Goal: Task Accomplishment & Management: Manage account settings

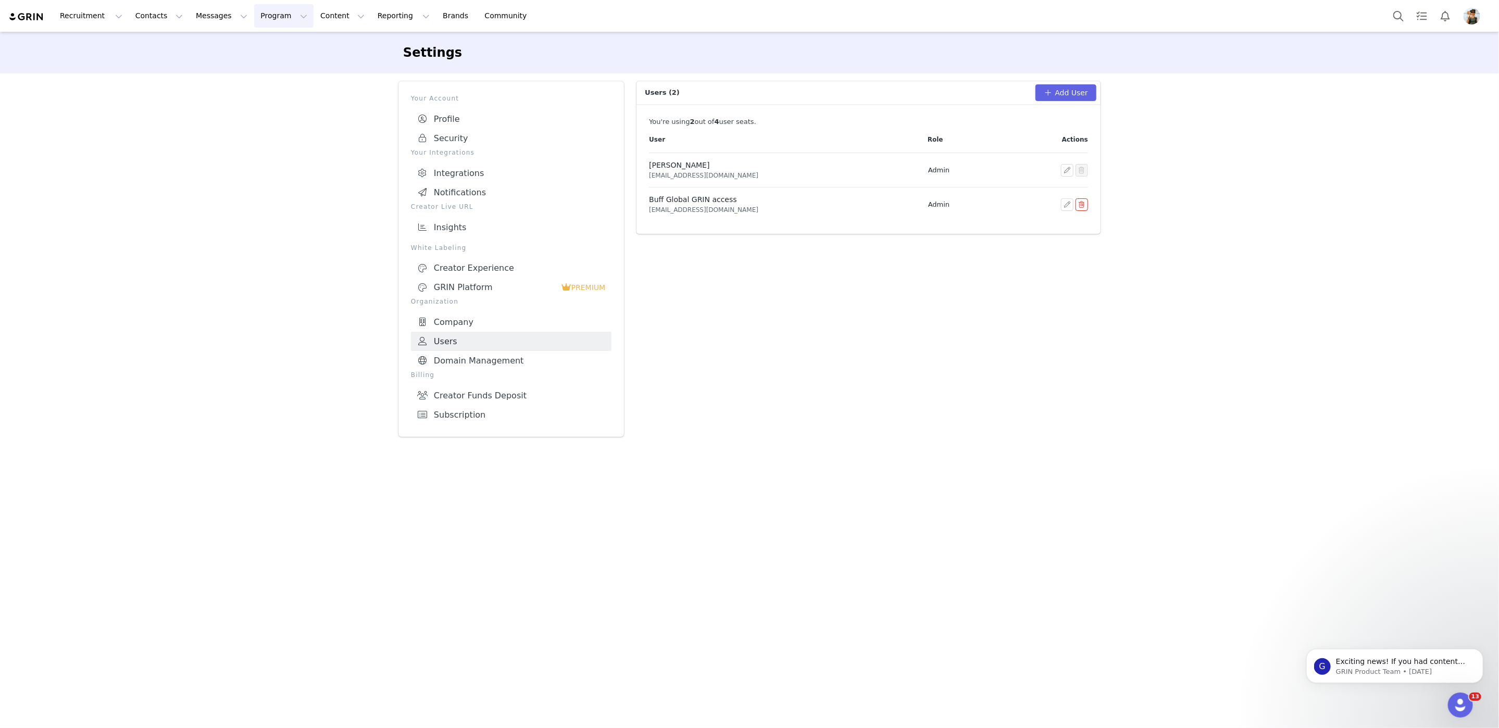
click at [264, 13] on button "Program Program" at bounding box center [283, 15] width 59 height 23
click at [279, 86] on div "Payments" at bounding box center [279, 85] width 70 height 11
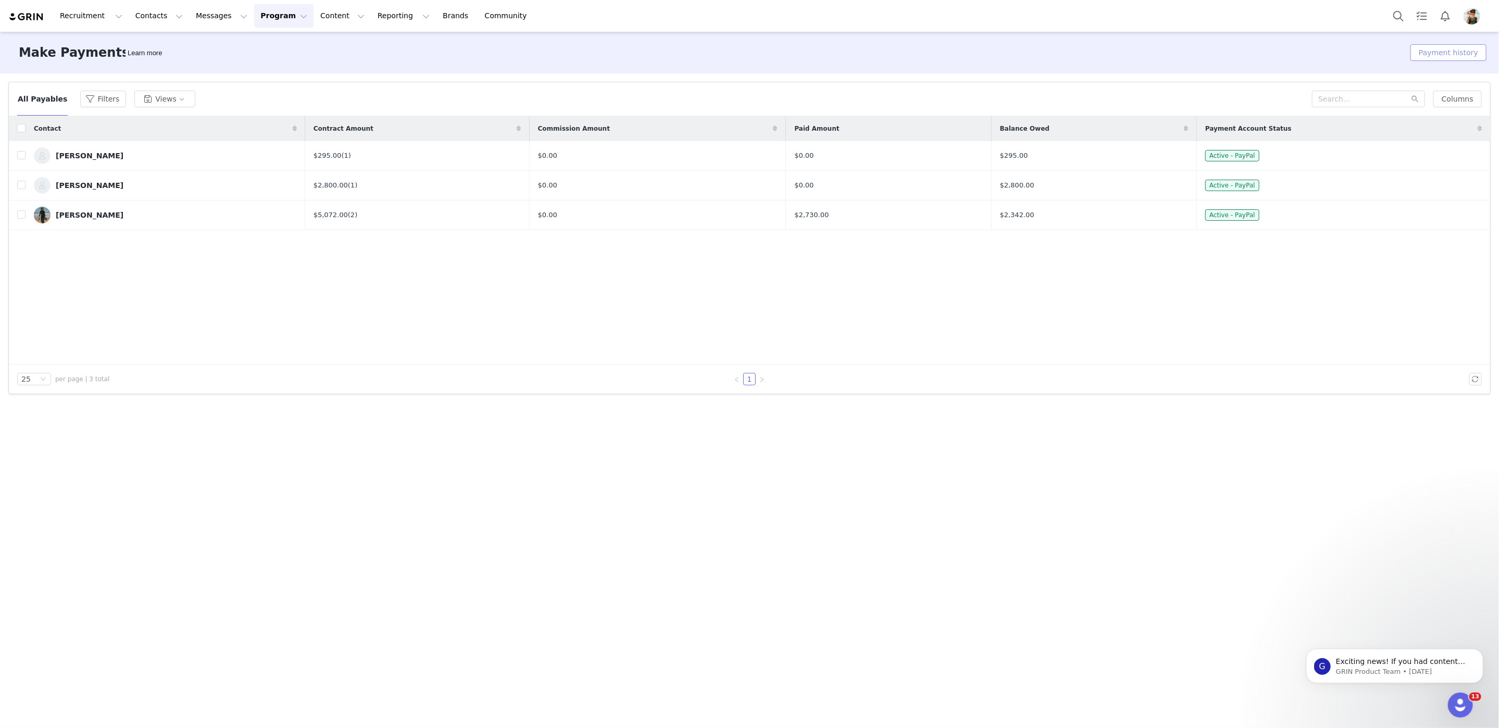
click at [1448, 58] on button "Payment history" at bounding box center [1448, 52] width 76 height 17
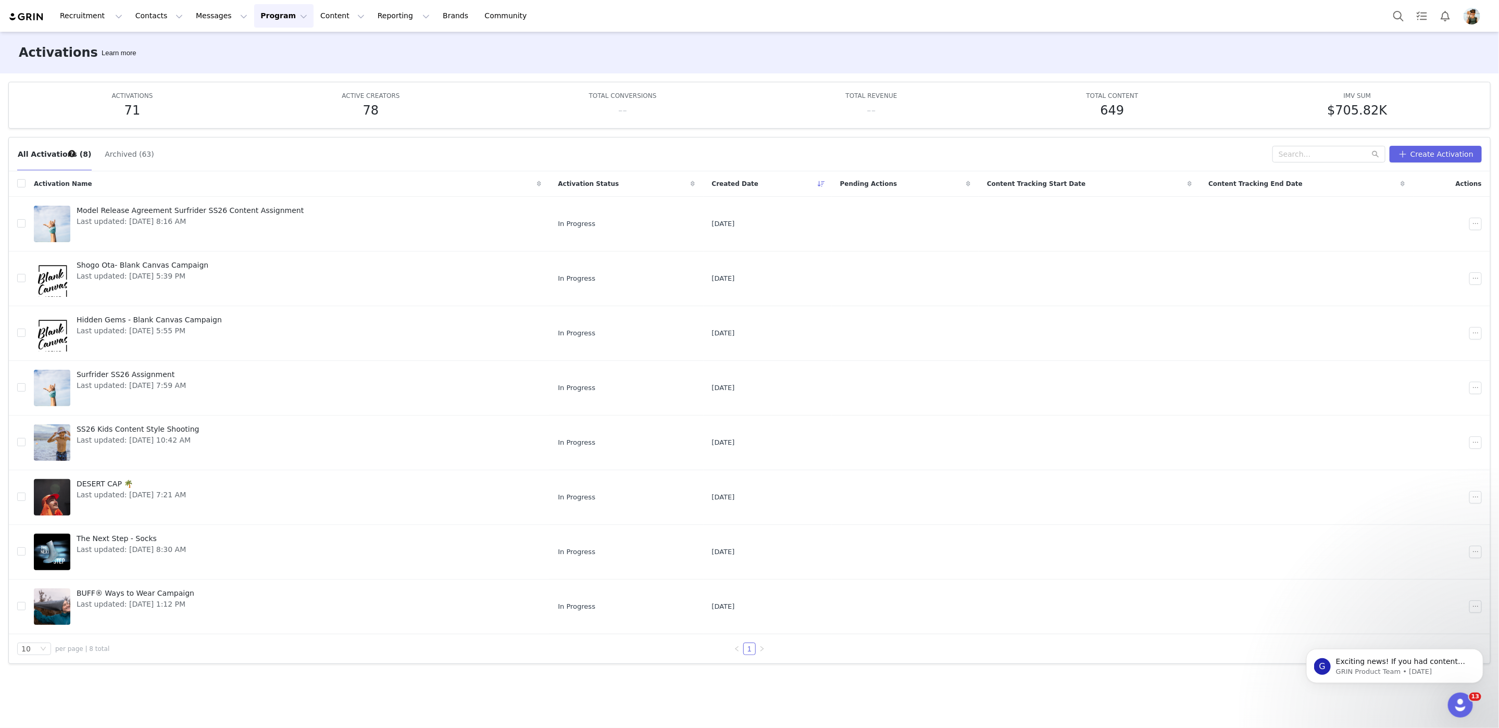
click at [129, 152] on button "Archived (63)" at bounding box center [129, 154] width 50 height 17
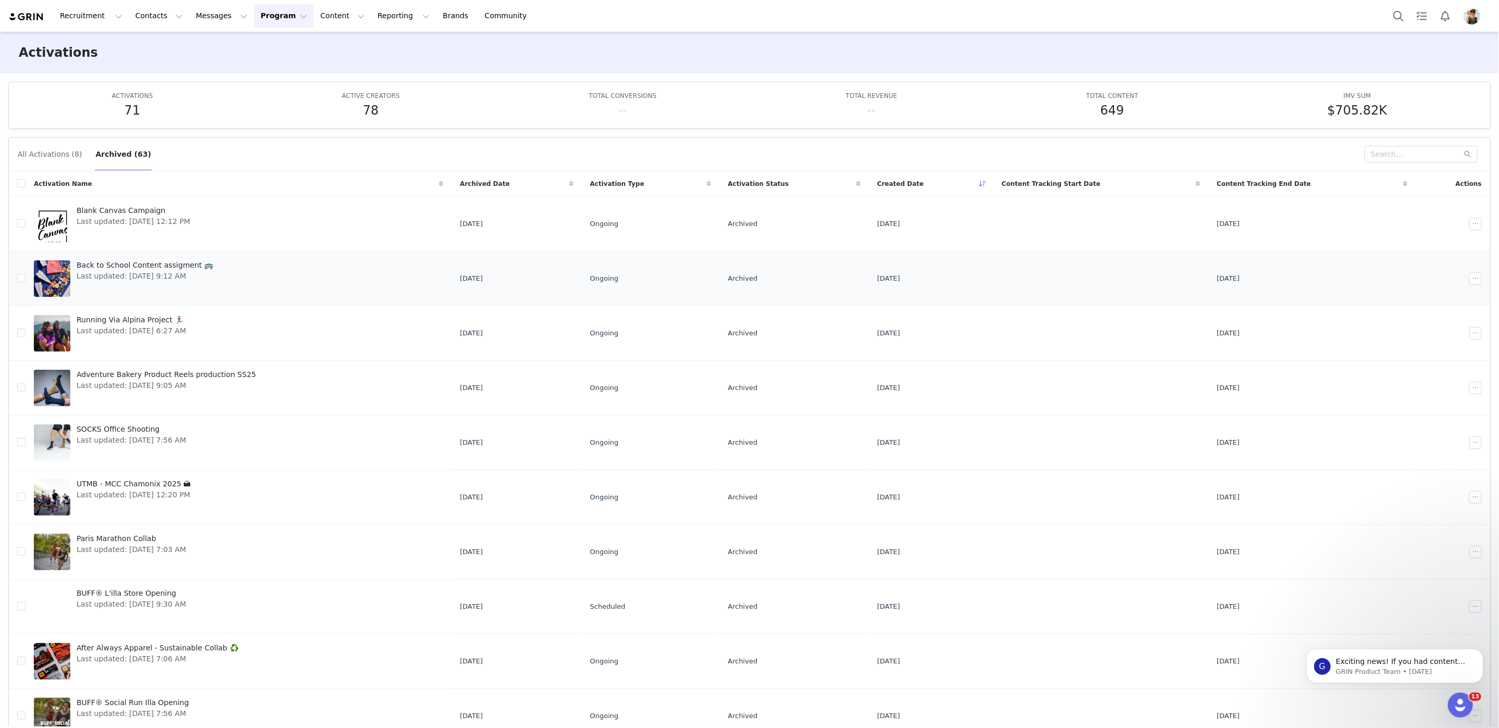
click at [144, 264] on span "Back to School Content assigment 🚌" at bounding box center [145, 265] width 136 height 11
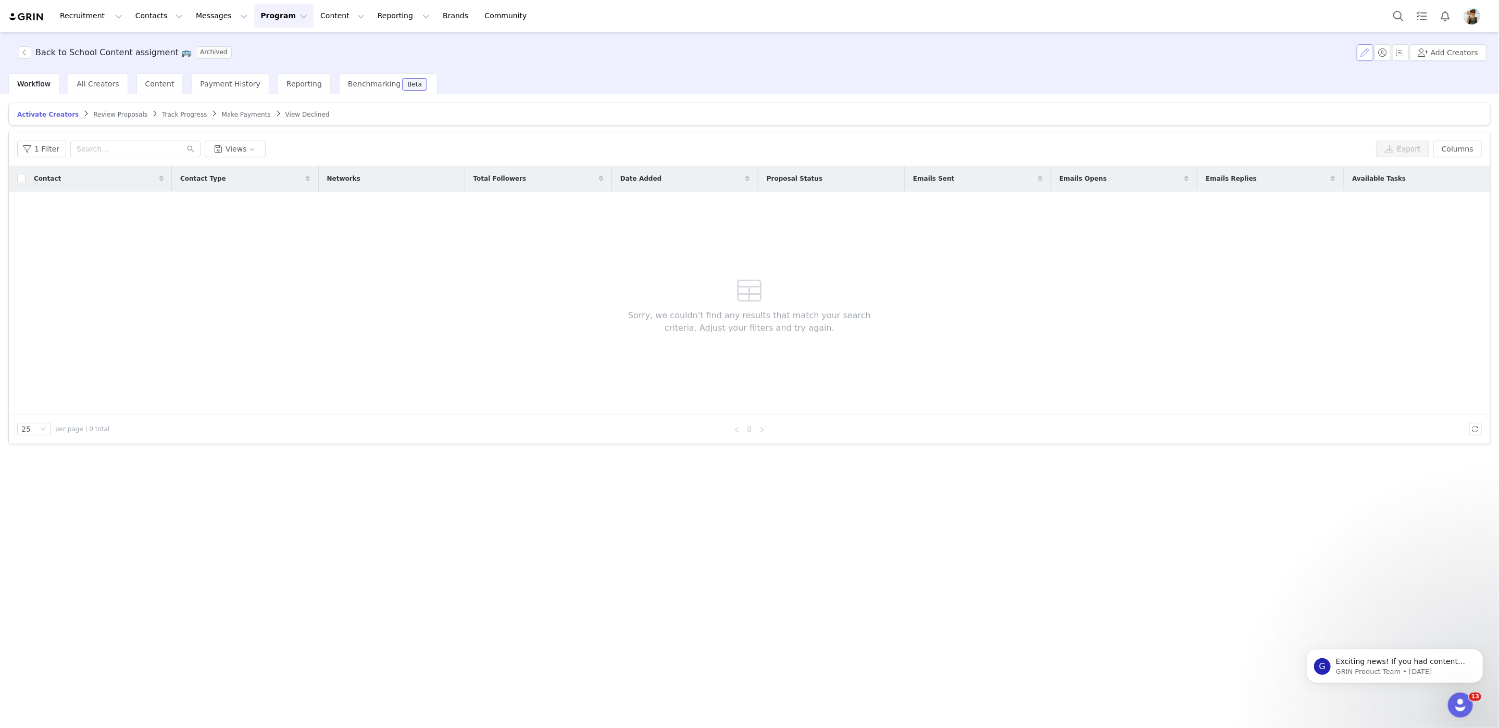
click at [1365, 53] on button "button" at bounding box center [1365, 52] width 17 height 17
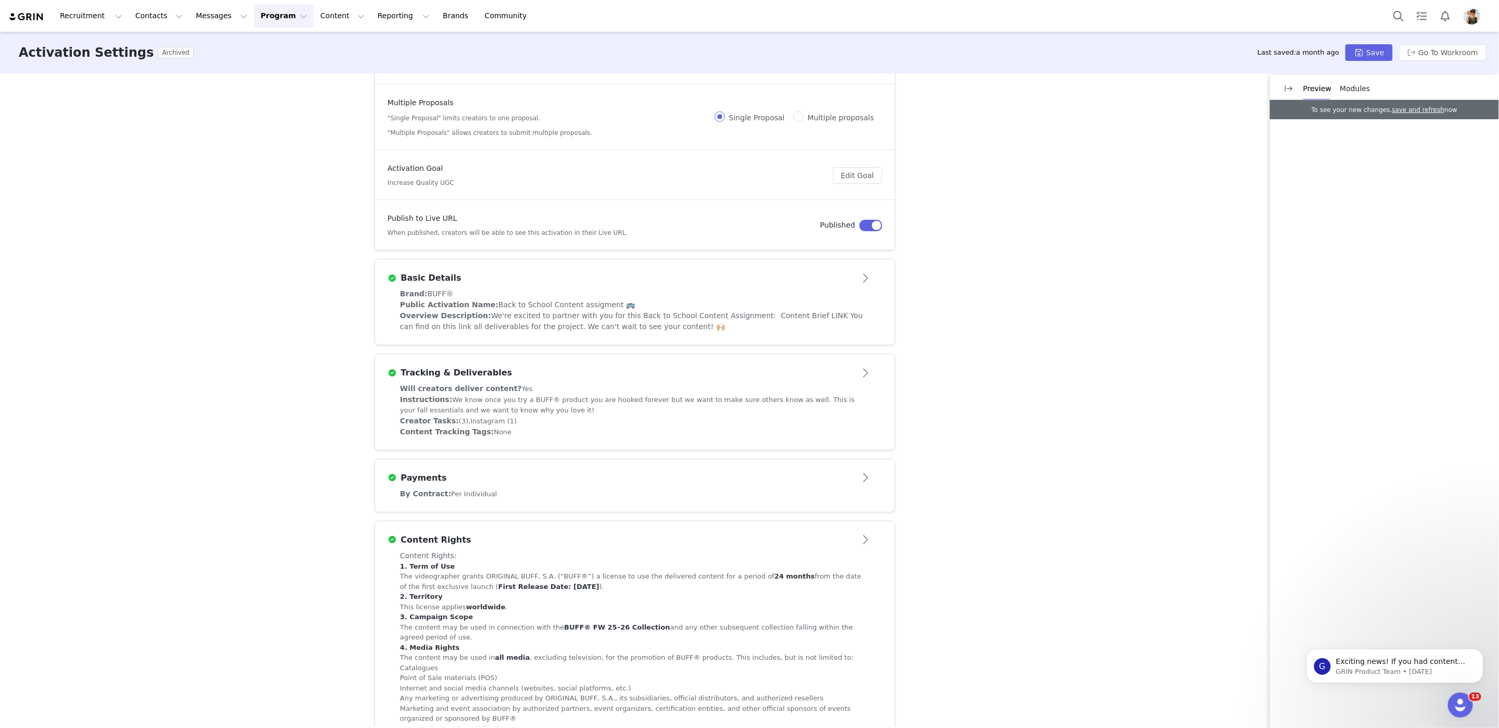
scroll to position [48, 0]
click at [647, 329] on span "We're excited to partner with you for this Back to School Content Assignment: C…" at bounding box center [631, 319] width 463 height 19
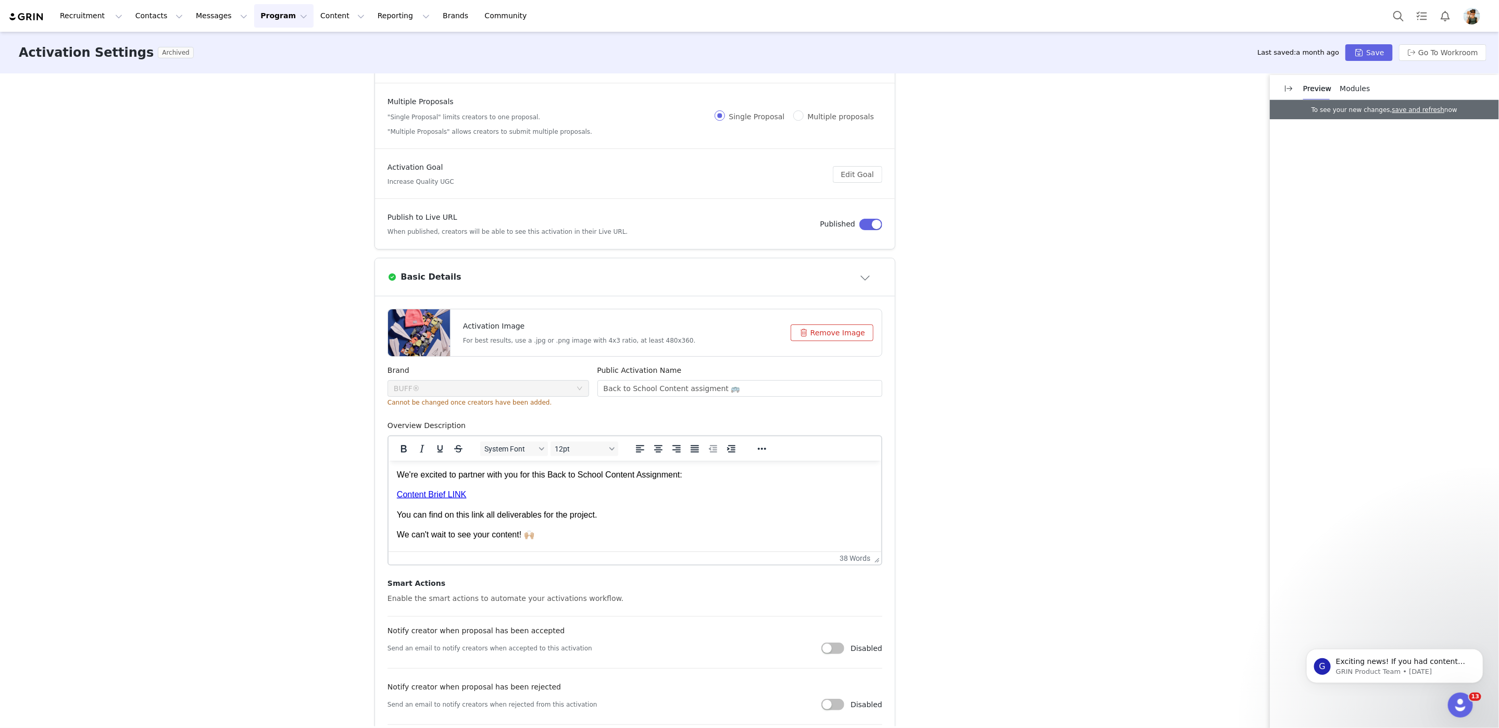
scroll to position [0, 0]
click at [424, 495] on u "Content Brief LINK" at bounding box center [430, 494] width 69 height 9
copy u "Content"
click at [416, 490] on u "Content Brief LINK" at bounding box center [430, 494] width 69 height 9
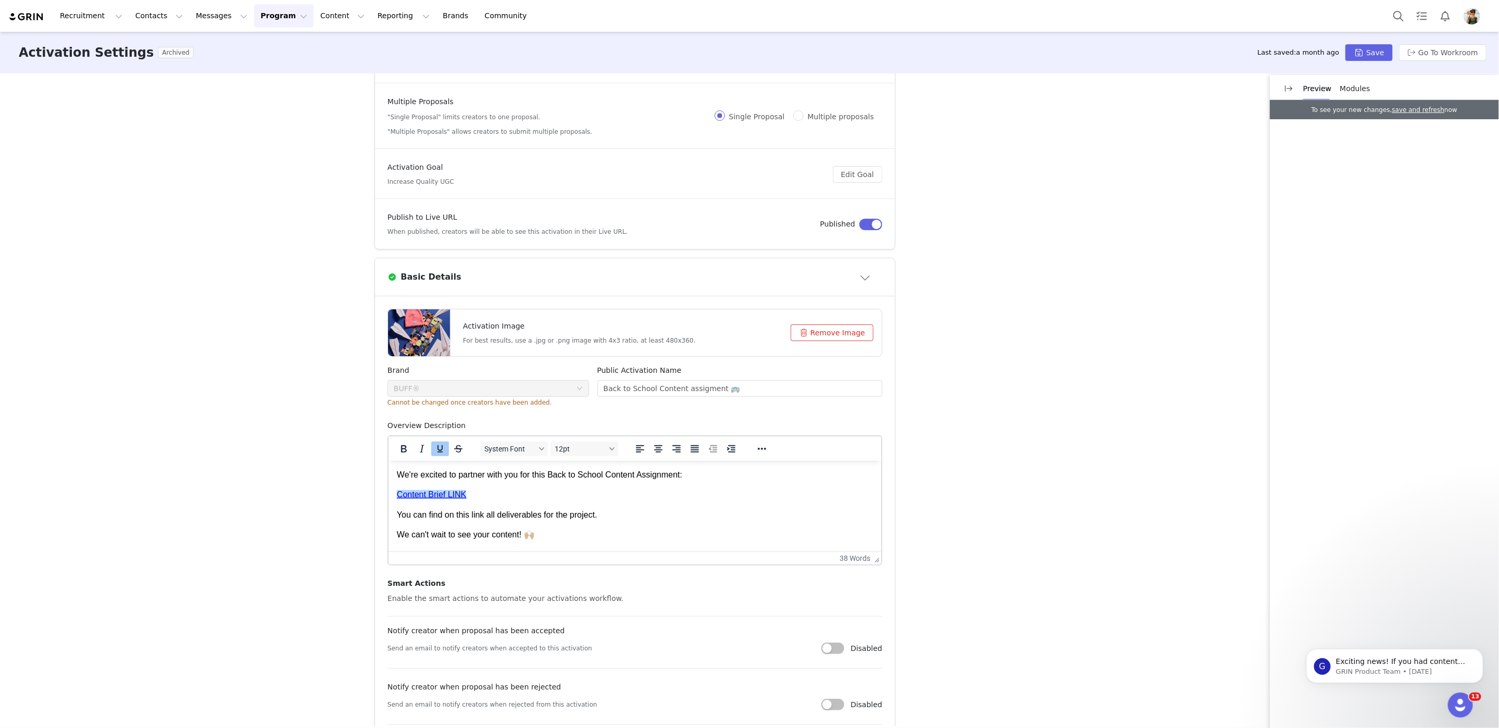
click at [447, 490] on u "Content Brief LINK" at bounding box center [430, 494] width 69 height 9
click at [446, 490] on u "Content Brief LINK" at bounding box center [430, 494] width 69 height 9
click at [476, 489] on p "Content Brief LINK" at bounding box center [634, 494] width 476 height 11
drag, startPoint x: 421, startPoint y: 492, endPoint x: 367, endPoint y: 492, distance: 53.6
click at [388, 492] on html "We're excited to partner with you for this Back to School Content Assignment: C…" at bounding box center [634, 504] width 493 height 89
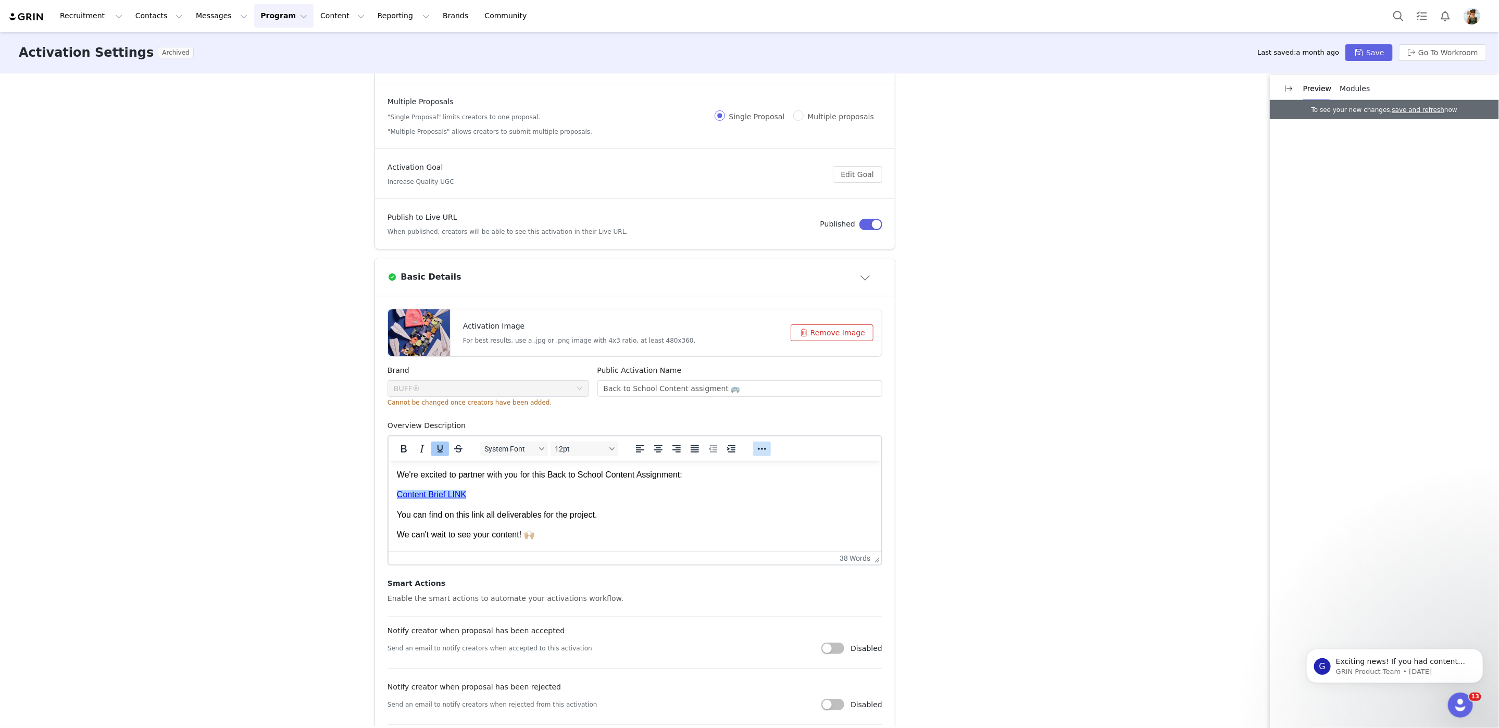
click at [763, 447] on icon "Reveal or hide additional toolbar items" at bounding box center [762, 449] width 13 height 13
click at [521, 472] on icon "Insert/edit link" at bounding box center [522, 469] width 13 height 13
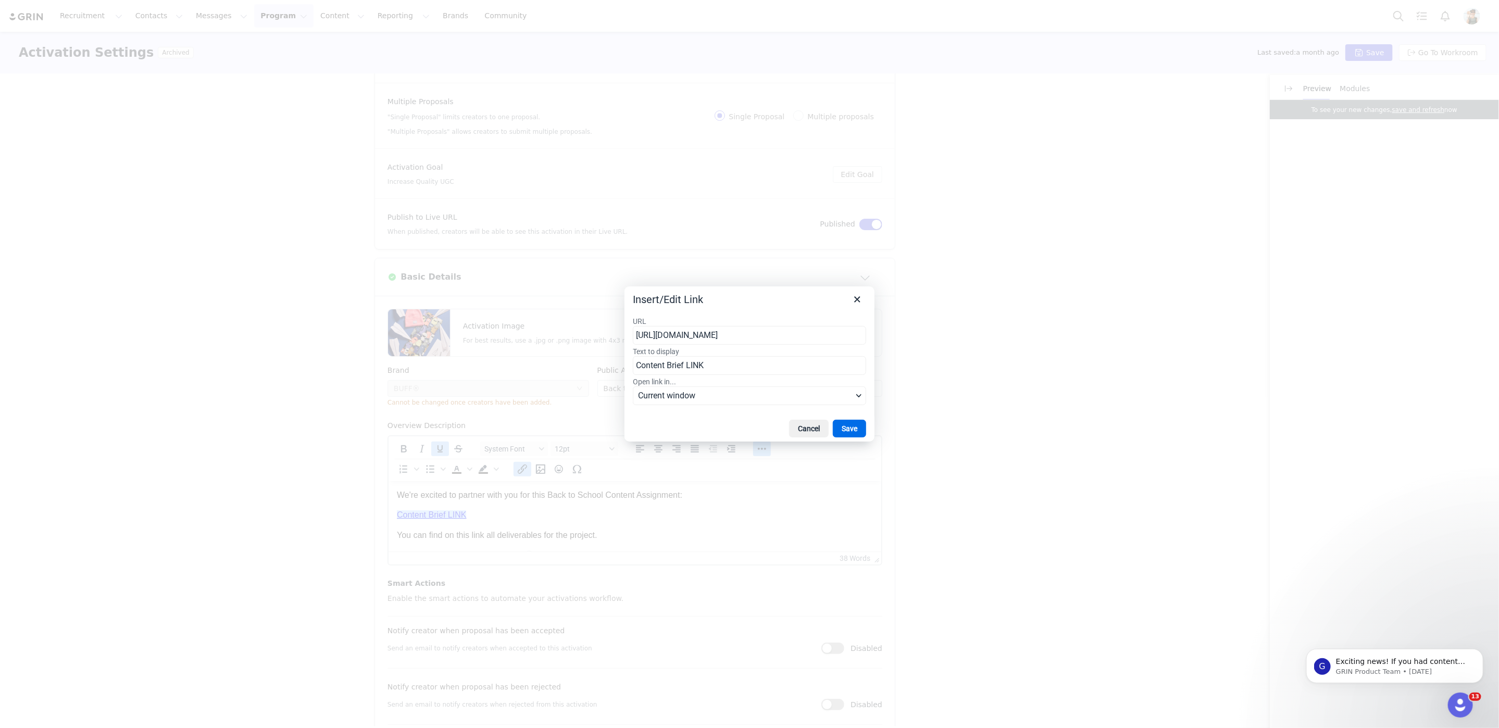
drag, startPoint x: 863, startPoint y: 336, endPoint x: 567, endPoint y: 319, distance: 296.3
click at [567, 319] on div "Insert/Edit Link URL https://www.canva.com/design/DAGssU6jNqk/FlqVblB3MIbK3-Q44…" at bounding box center [749, 364] width 1499 height 728
click at [856, 306] on button "Close" at bounding box center [857, 300] width 18 height 18
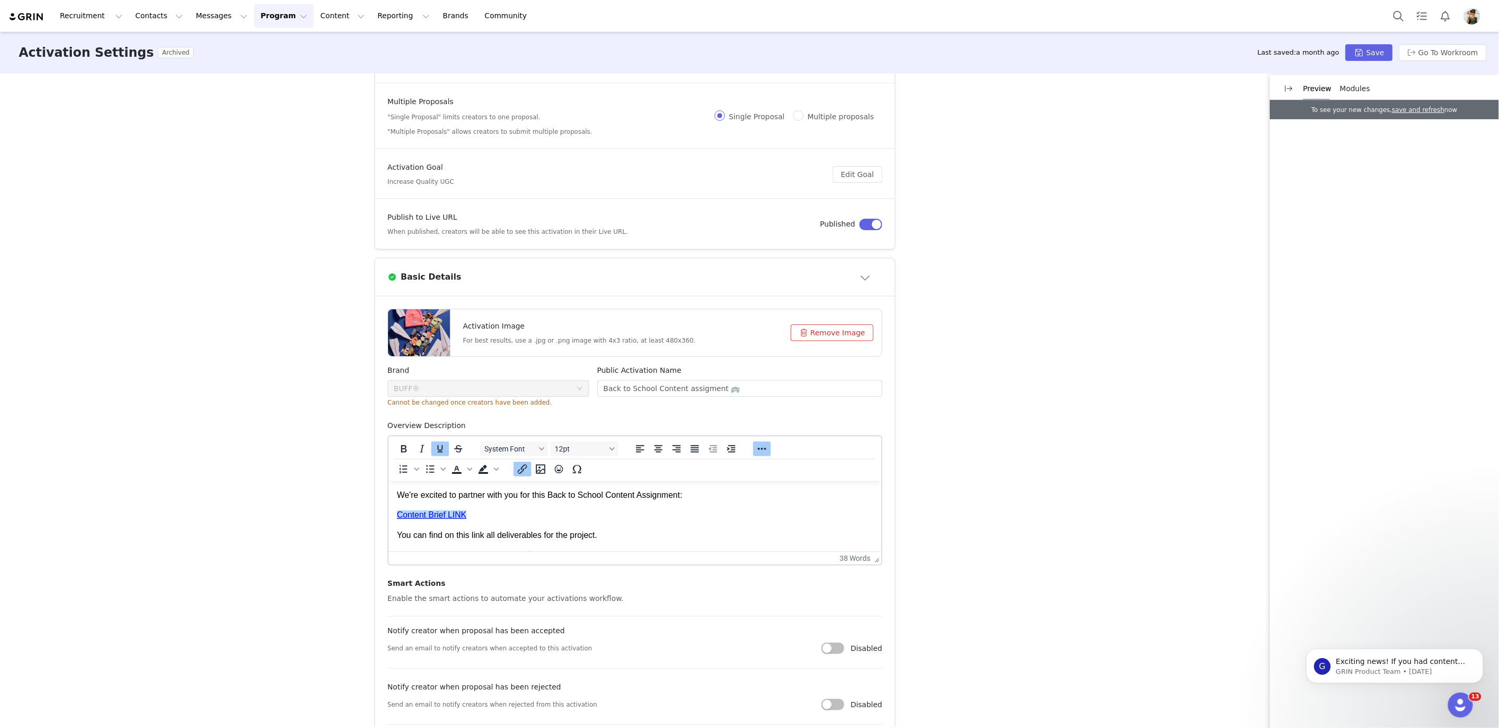
scroll to position [697, 0]
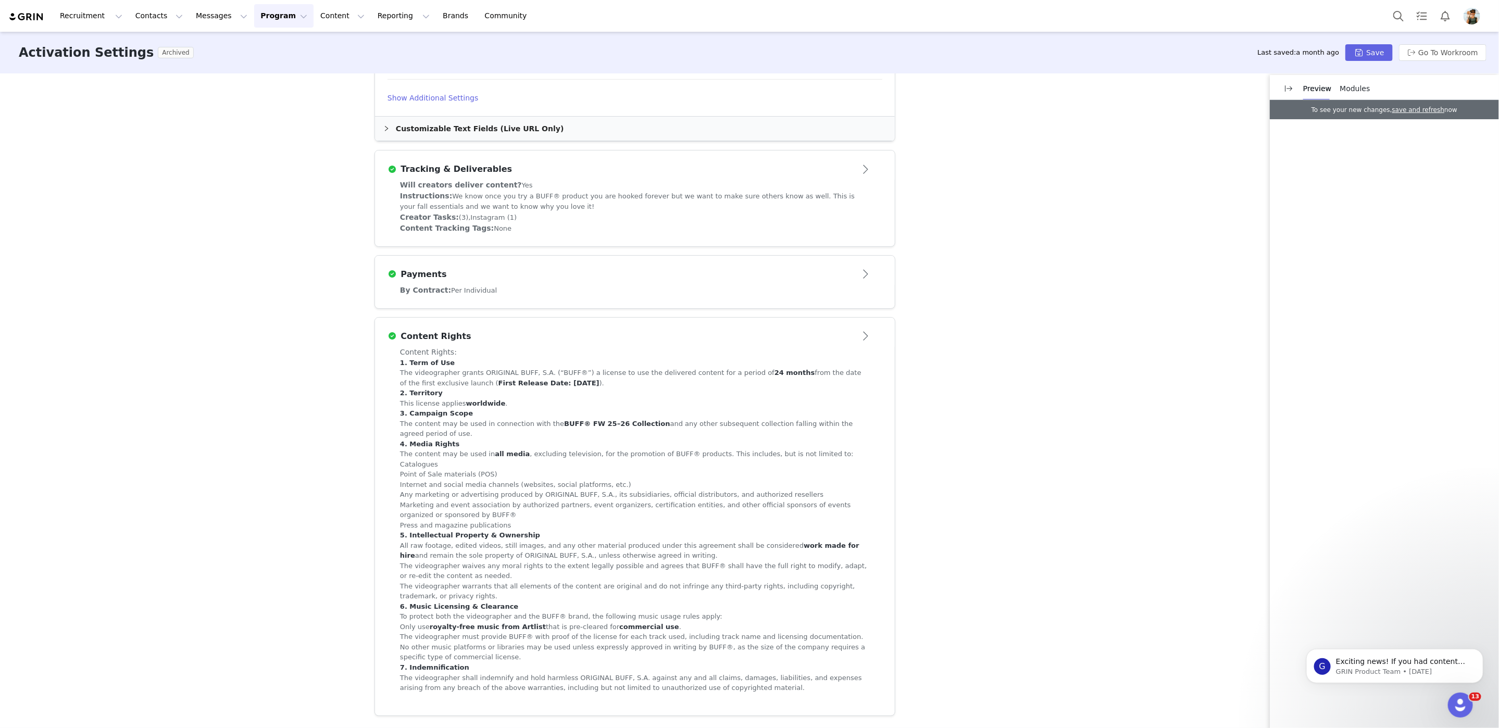
click at [559, 289] on div "By Contract: Per Individual" at bounding box center [635, 290] width 470 height 11
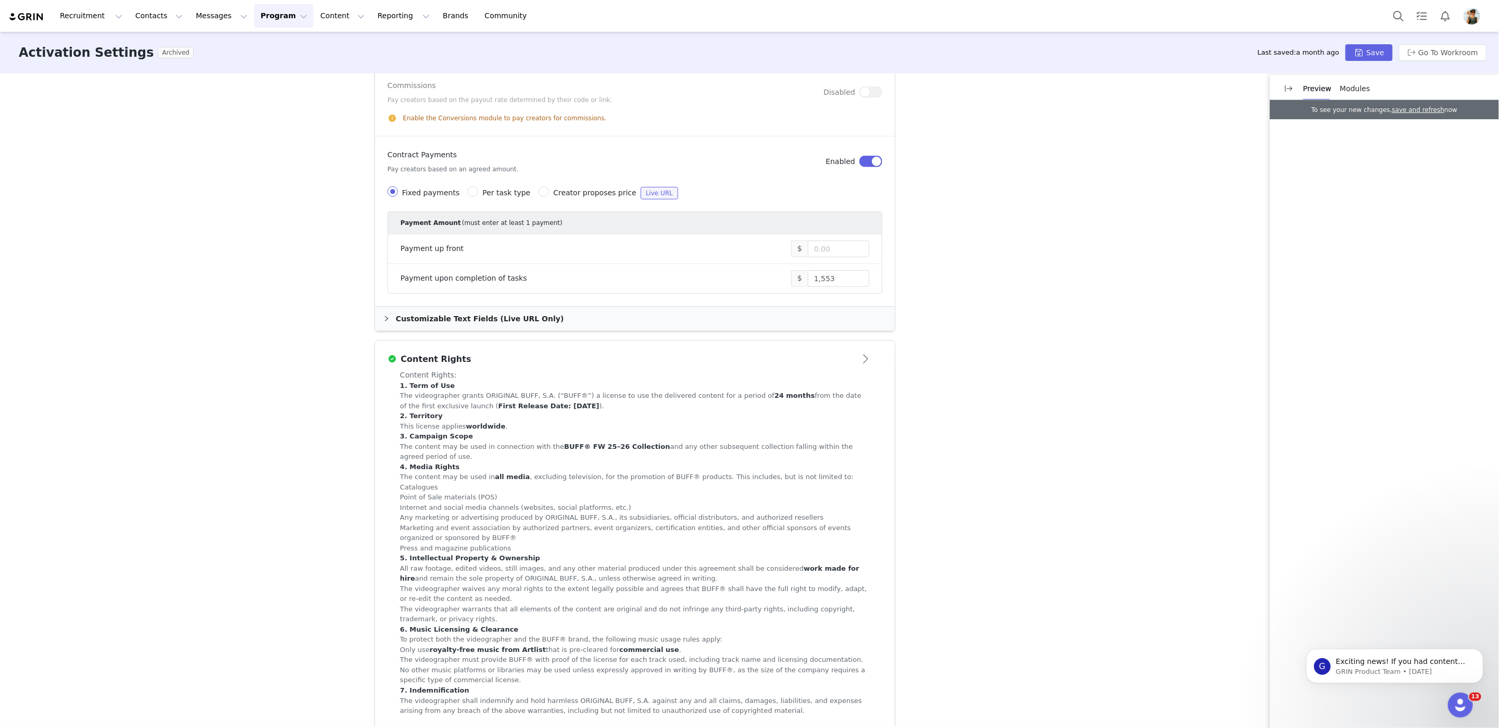
scroll to position [383, 0]
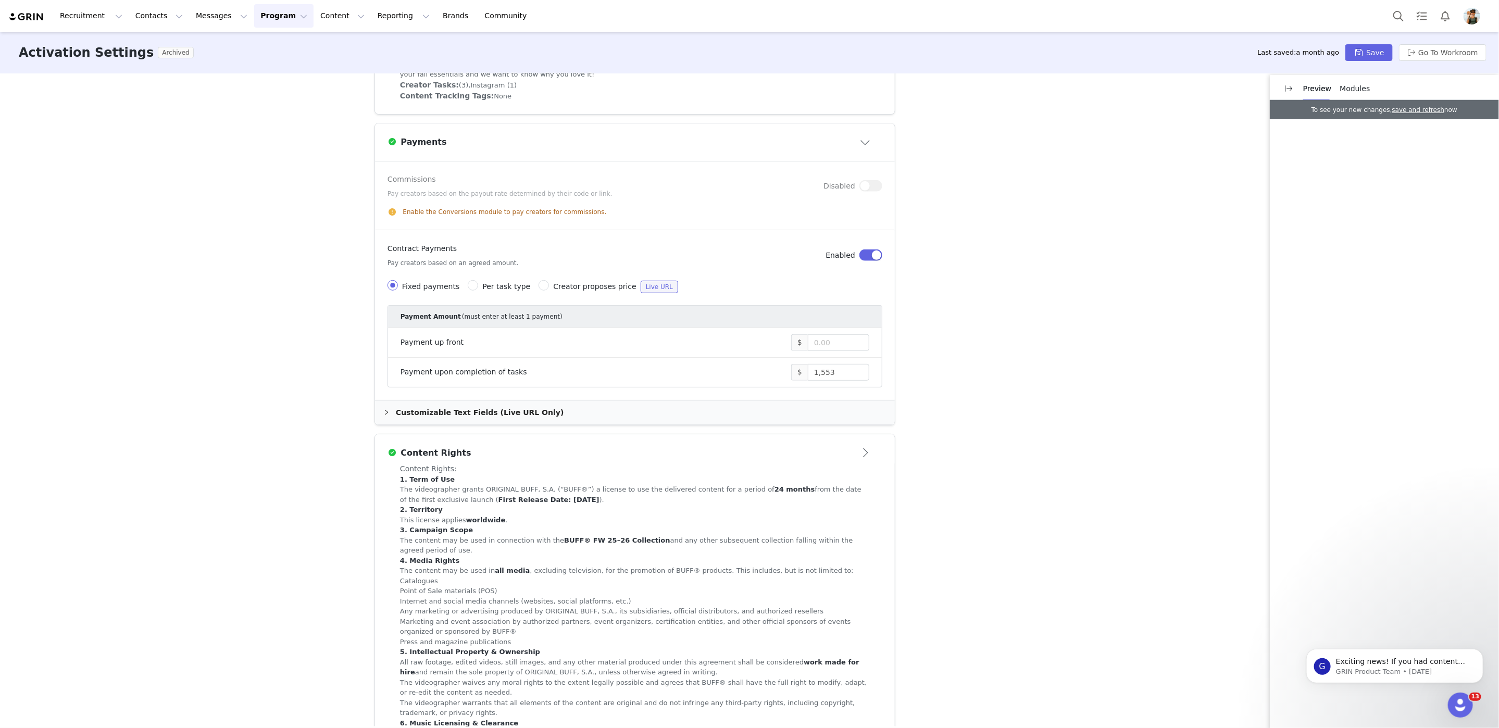
click at [1057, 394] on div "Activation Type Ongoing activations do not have start and end dates. Content wi…" at bounding box center [749, 399] width 1499 height 653
